Goal: Check status: Check status

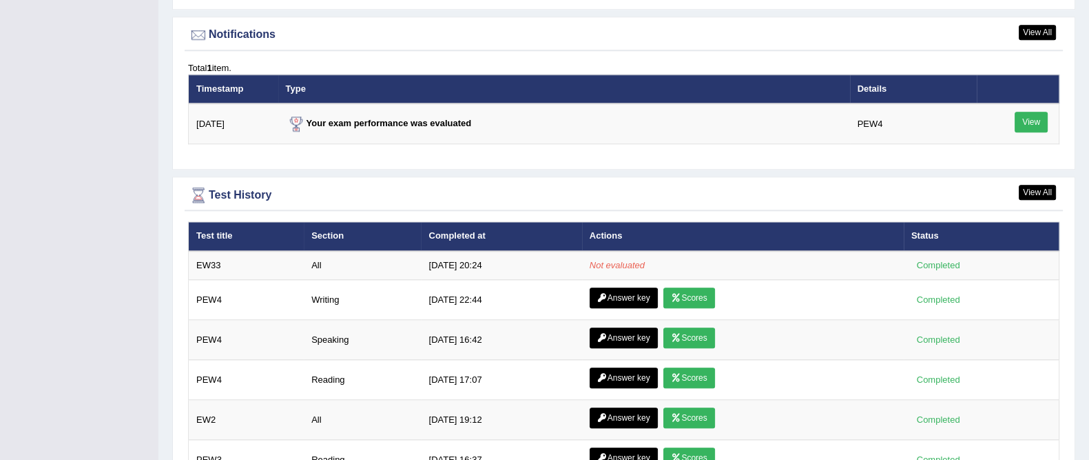
scroll to position [1723, 0]
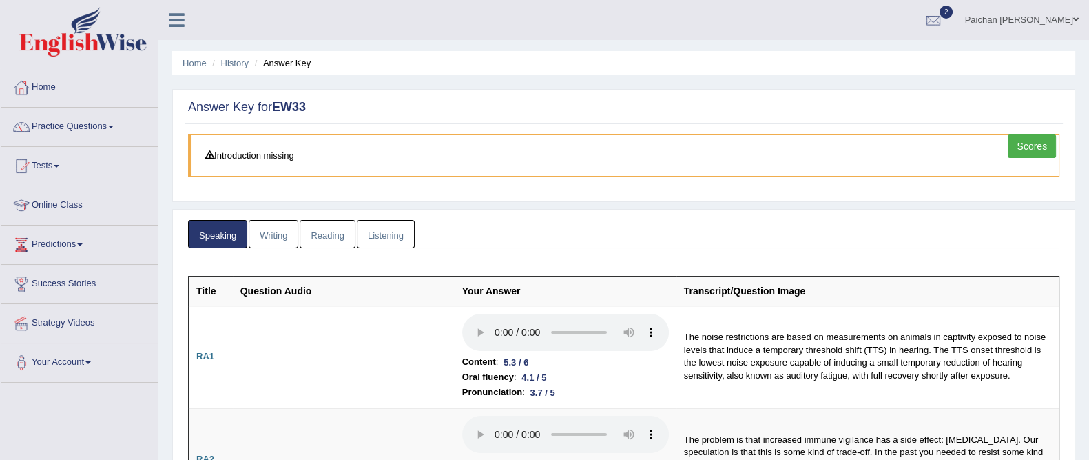
click at [269, 238] on link "Writing" at bounding box center [274, 234] width 50 height 28
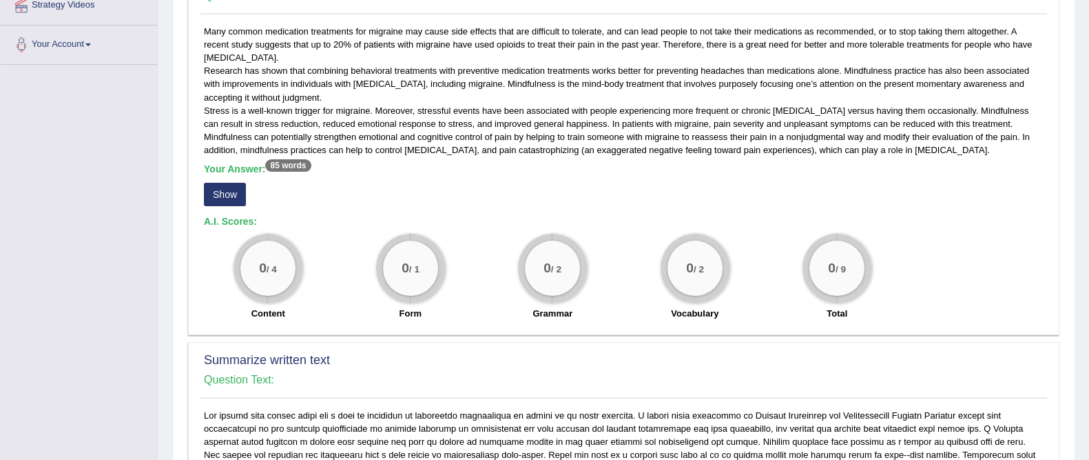
scroll to position [317, 0]
click at [214, 196] on button "Show" at bounding box center [225, 194] width 42 height 23
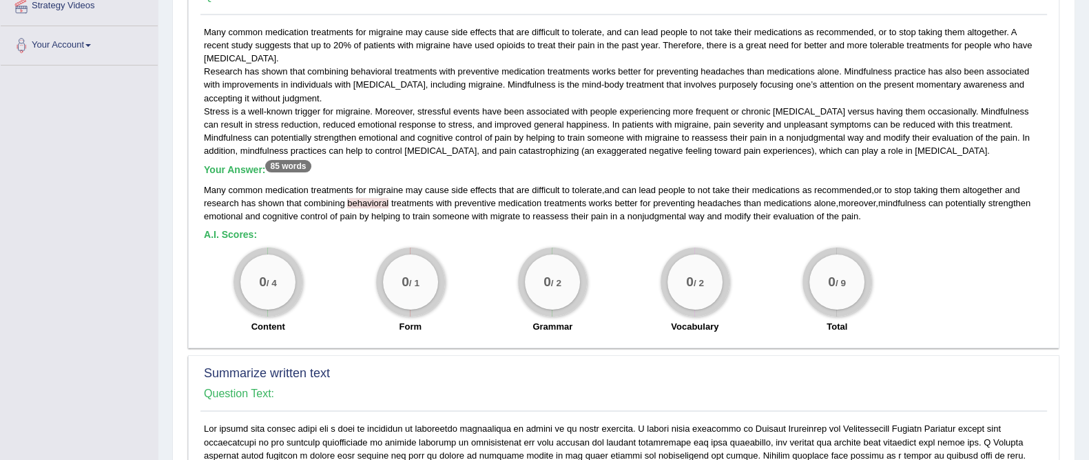
click at [365, 201] on span "behavioral" at bounding box center [367, 203] width 41 height 10
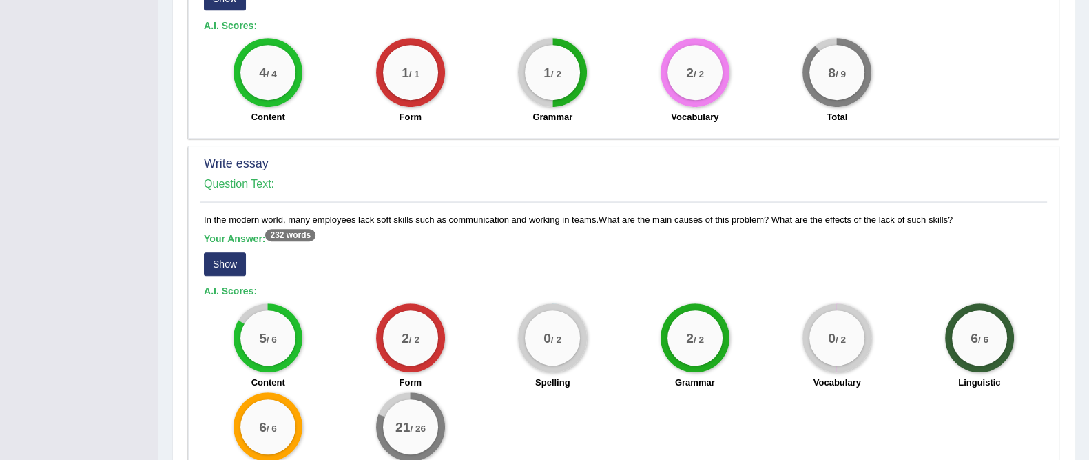
scroll to position [1020, 0]
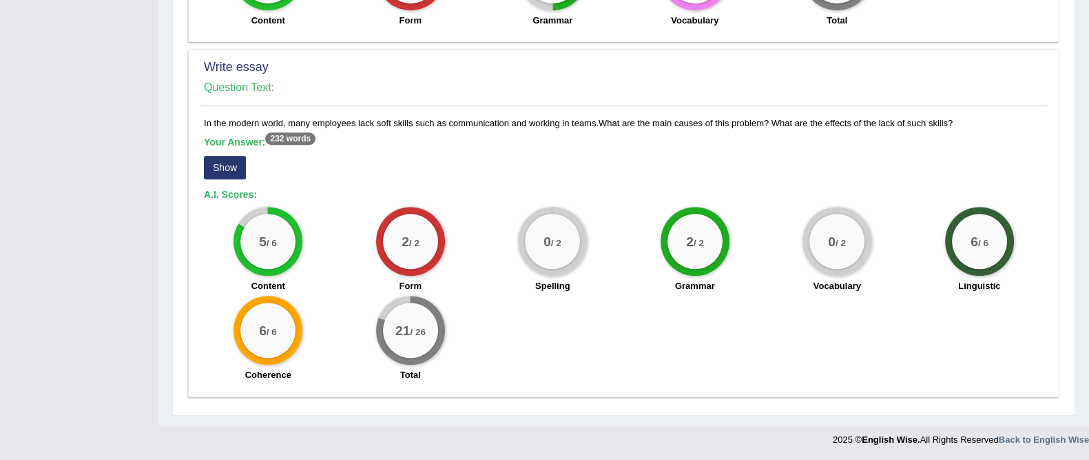
click at [214, 161] on button "Show" at bounding box center [225, 167] width 42 height 23
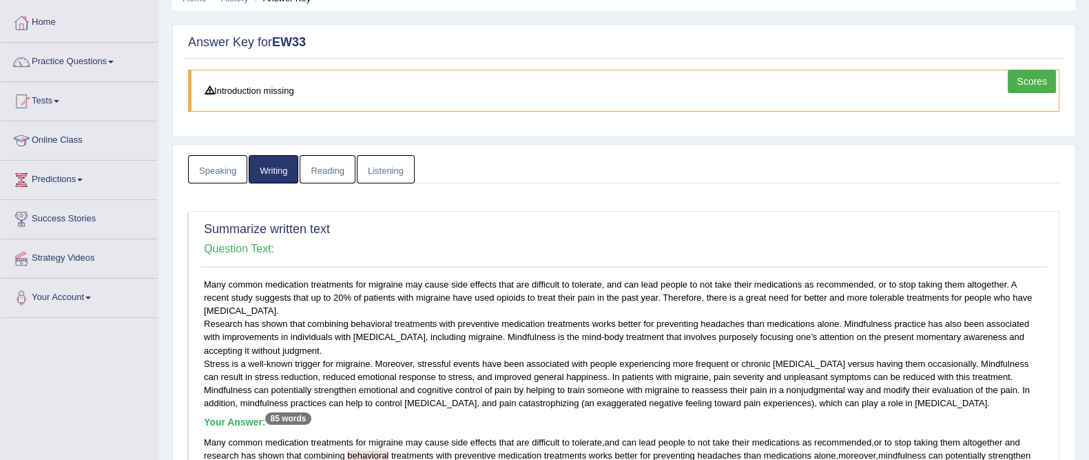
scroll to position [0, 0]
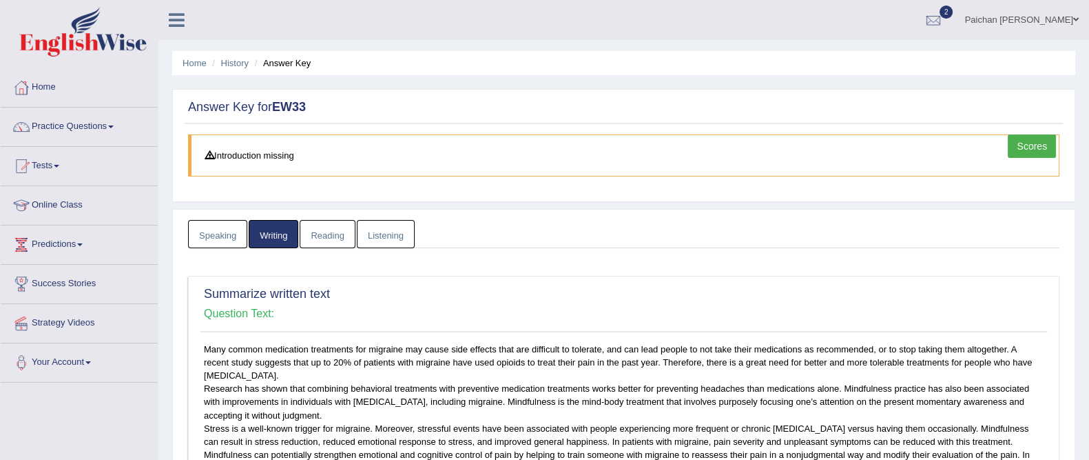
click at [338, 229] on link "Reading" at bounding box center [327, 234] width 55 height 28
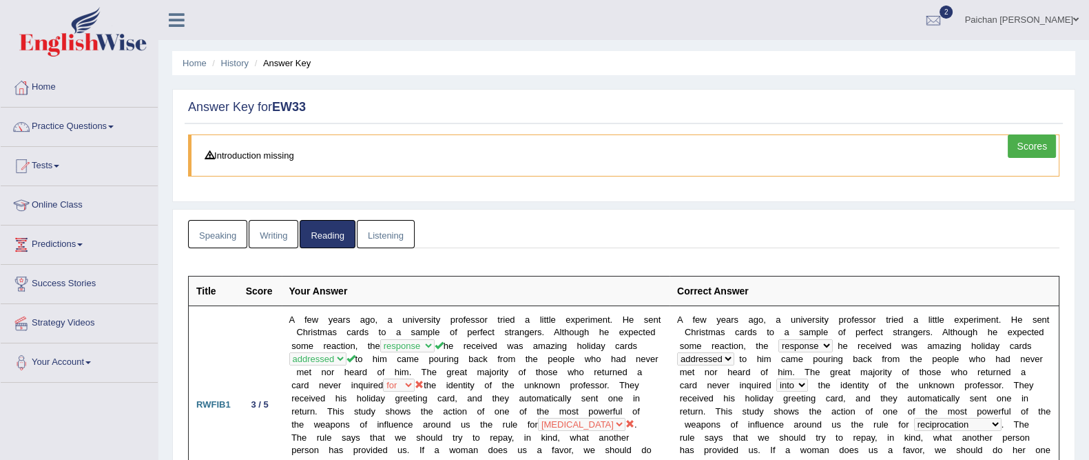
click at [400, 241] on link "Listening" at bounding box center [386, 234] width 58 height 28
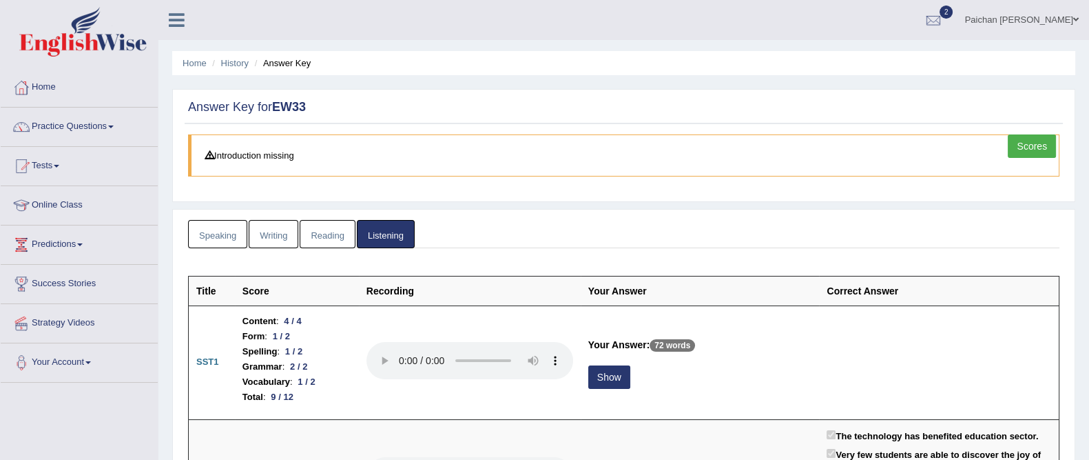
scroll to position [172, 0]
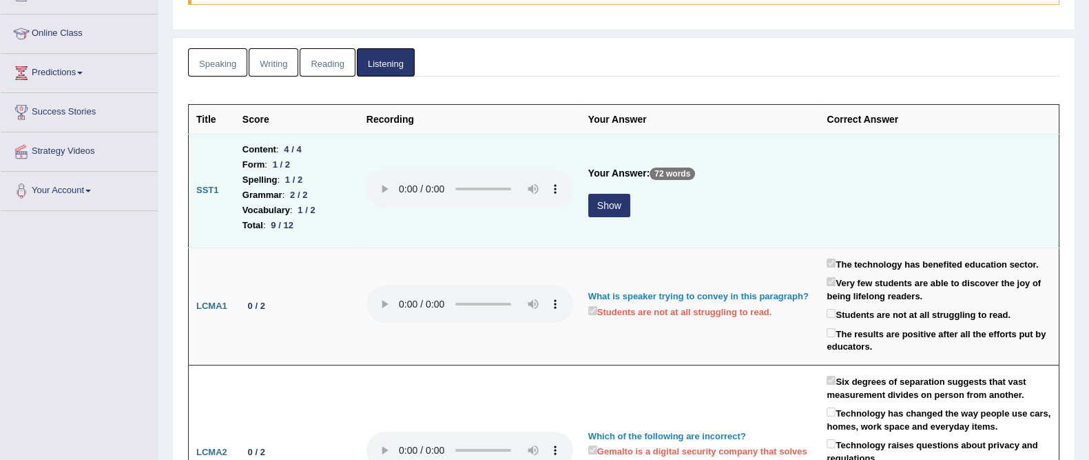
click at [614, 212] on button "Show" at bounding box center [609, 205] width 42 height 23
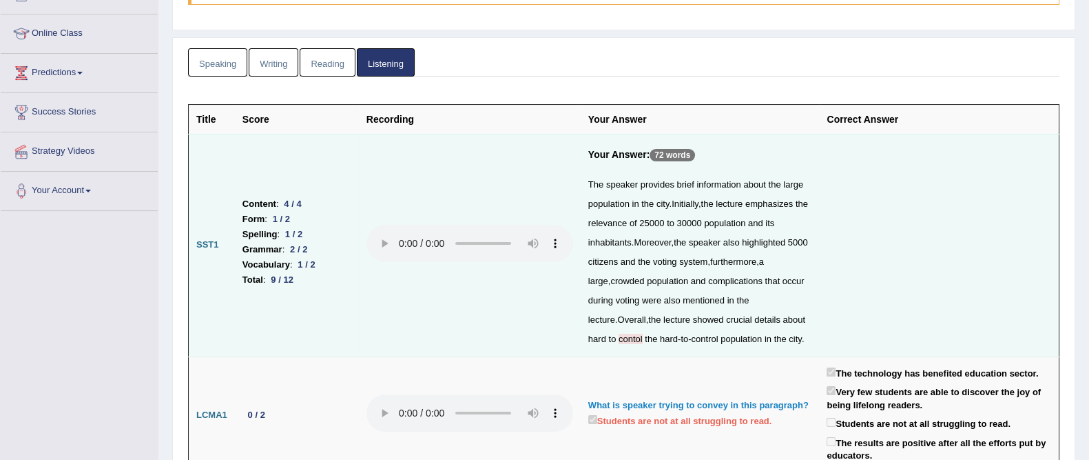
click at [619, 337] on span "contol" at bounding box center [631, 338] width 24 height 10
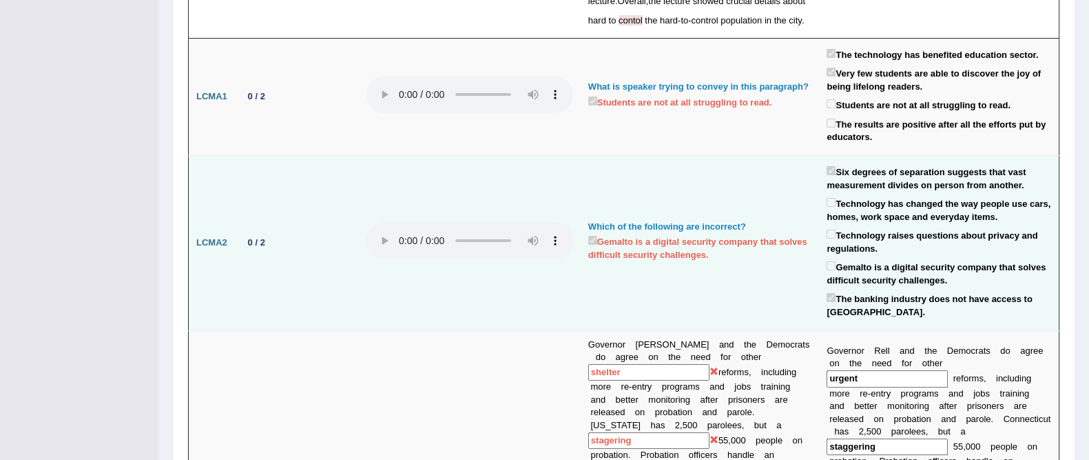
scroll to position [0, 0]
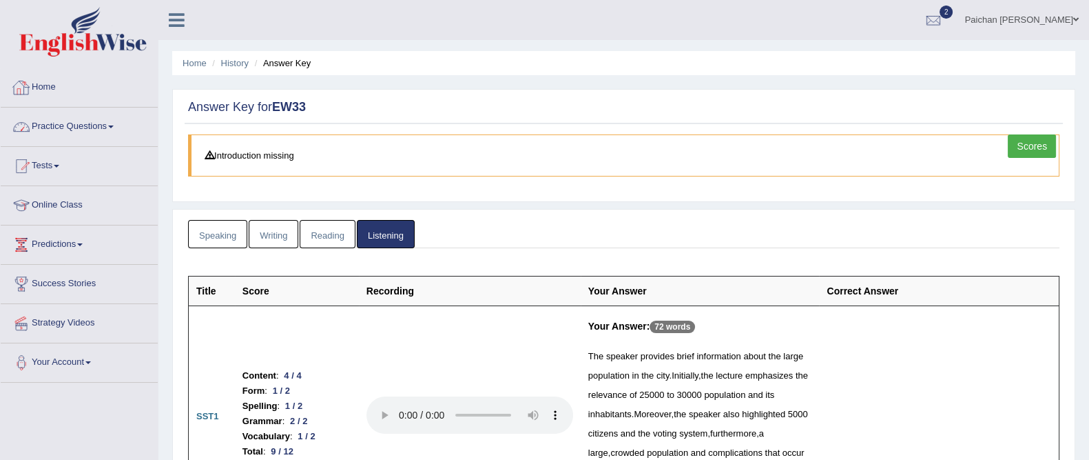
click at [72, 95] on link "Home" at bounding box center [79, 85] width 157 height 34
click at [1014, 143] on link "Scores" at bounding box center [1032, 145] width 48 height 23
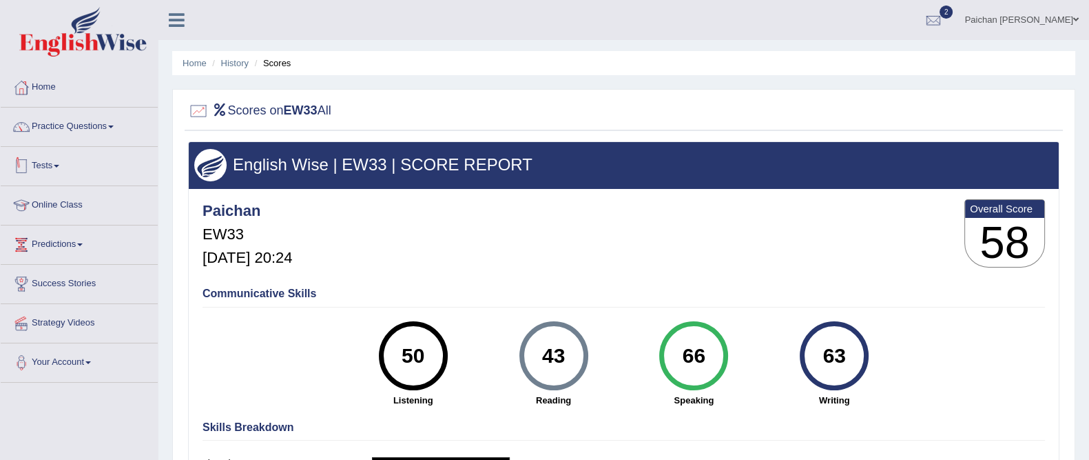
click at [52, 167] on link "Tests" at bounding box center [79, 164] width 157 height 34
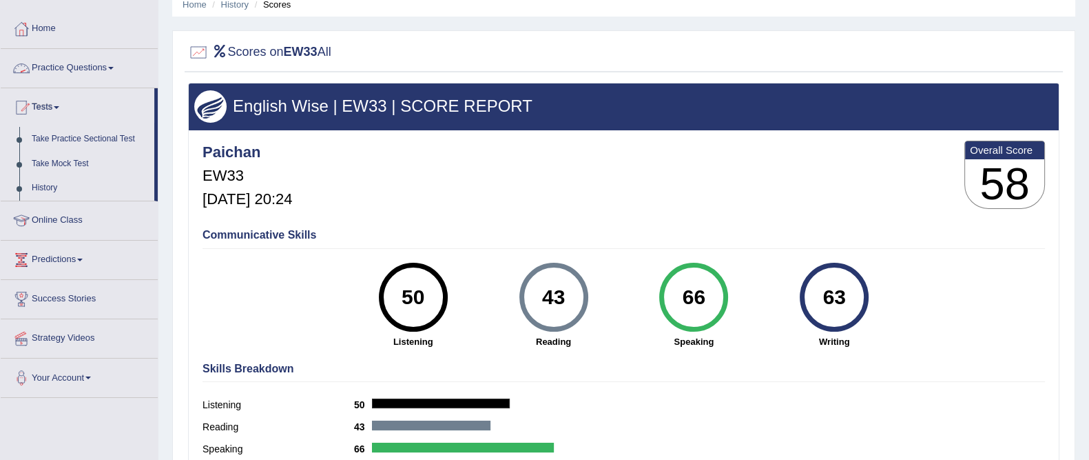
scroll to position [85, 0]
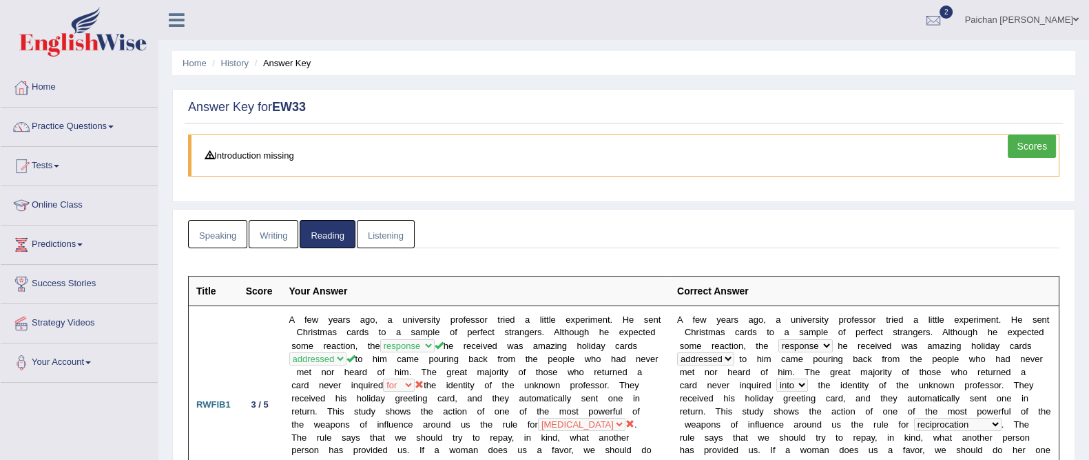
click at [378, 230] on link "Listening" at bounding box center [386, 234] width 58 height 28
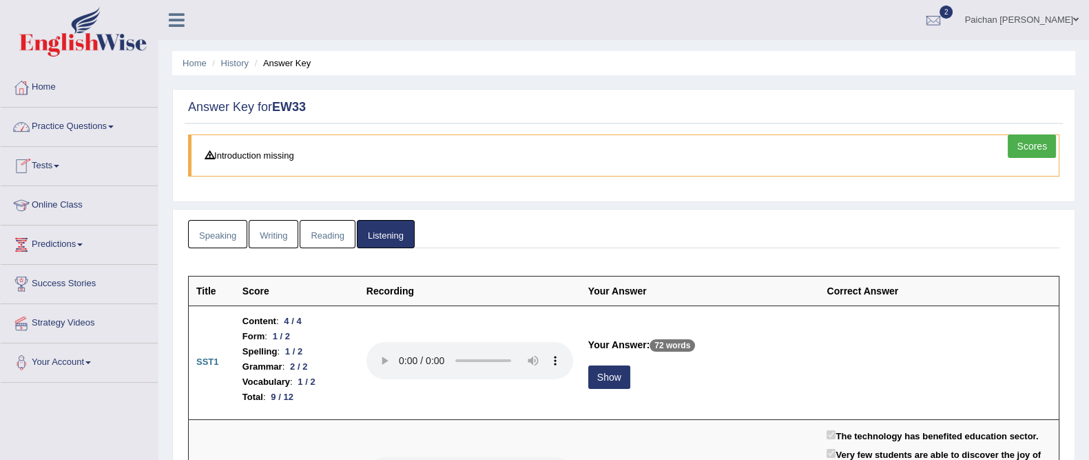
click at [1040, 144] on link "Scores" at bounding box center [1032, 145] width 48 height 23
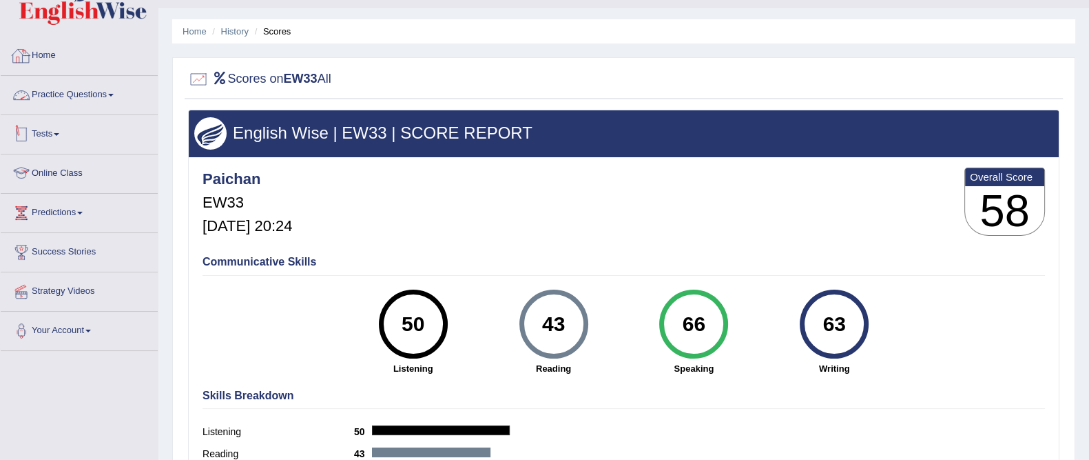
scroll to position [6, 0]
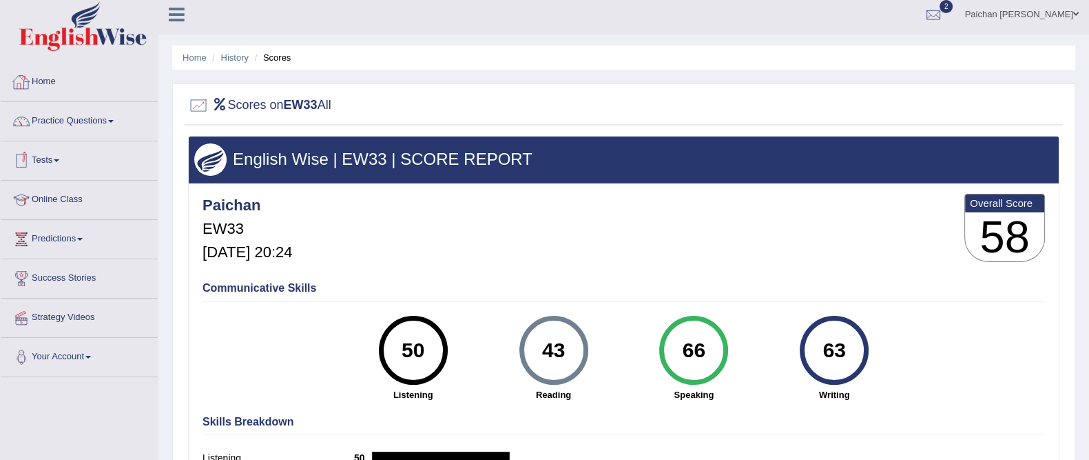
click at [86, 71] on link "Home" at bounding box center [79, 80] width 157 height 34
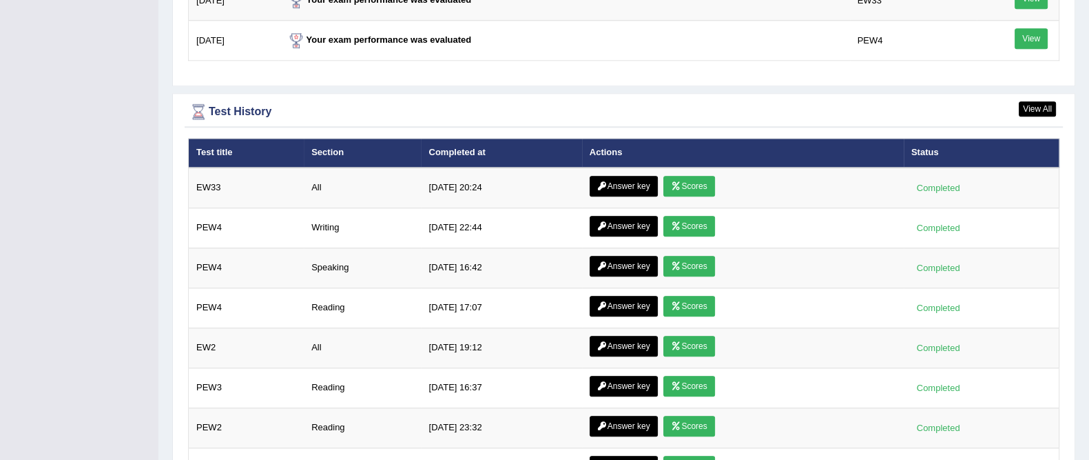
scroll to position [1880, 0]
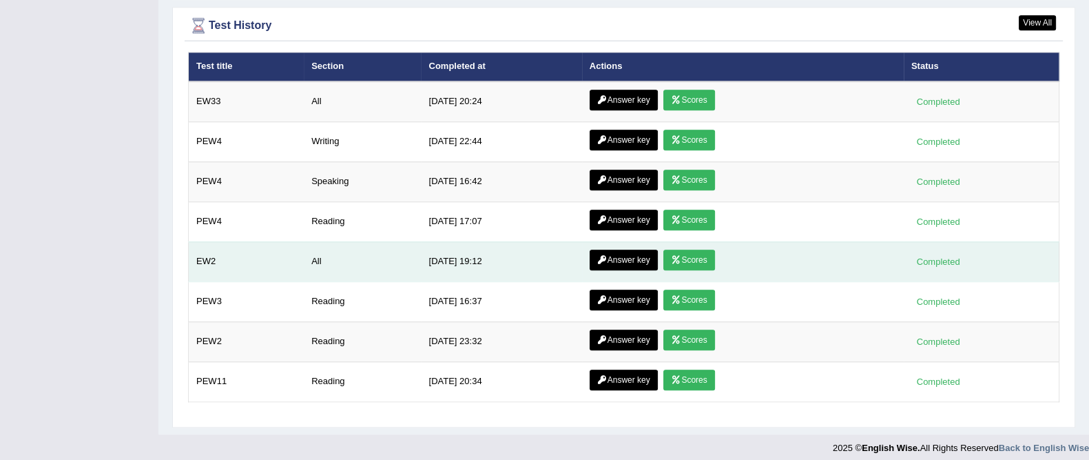
click at [691, 249] on link "Scores" at bounding box center [689, 259] width 51 height 21
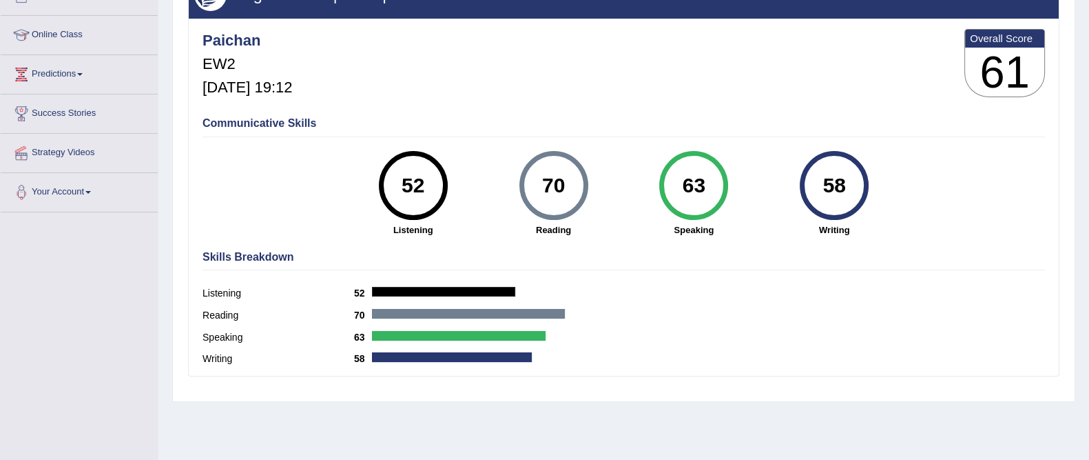
scroll to position [172, 0]
